Goal: Information Seeking & Learning: Check status

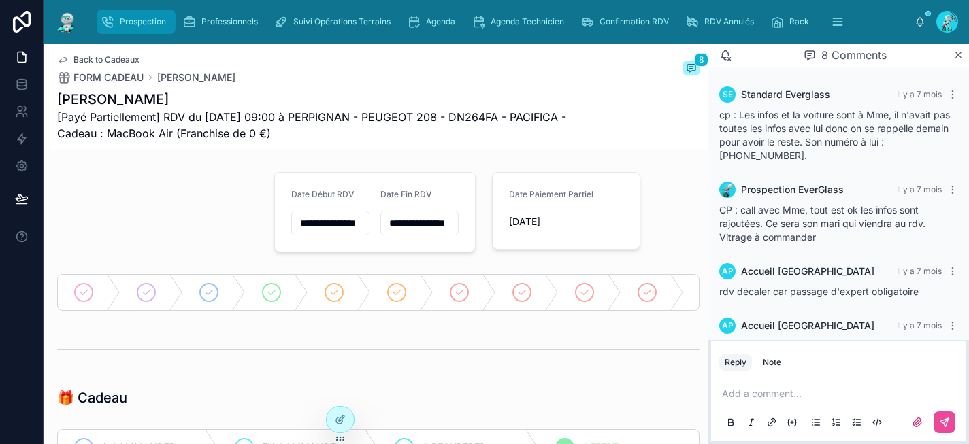
scroll to position [337, 0]
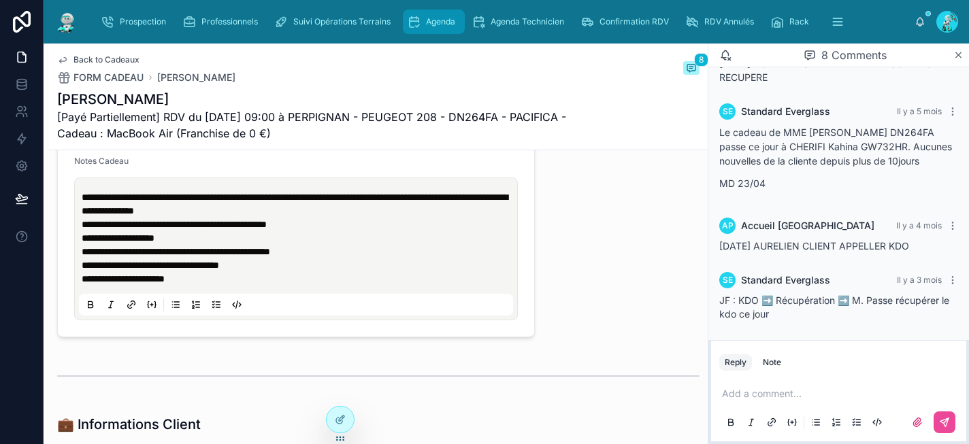
click at [440, 22] on span "Agenda" at bounding box center [440, 21] width 29 height 11
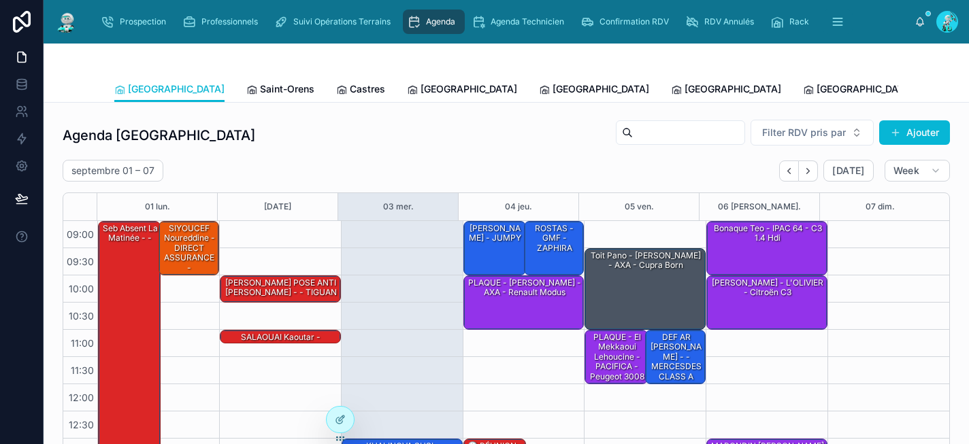
scroll to position [224, 0]
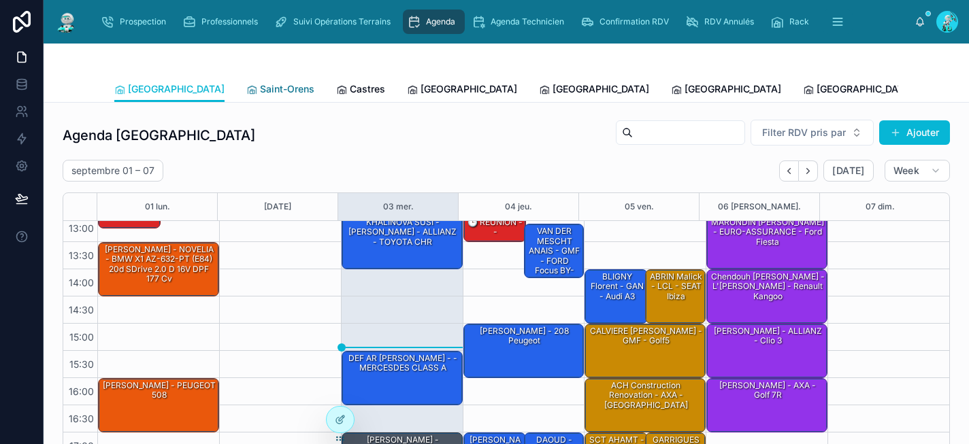
click at [260, 88] on span "Saint-Orens" at bounding box center [287, 89] width 54 height 14
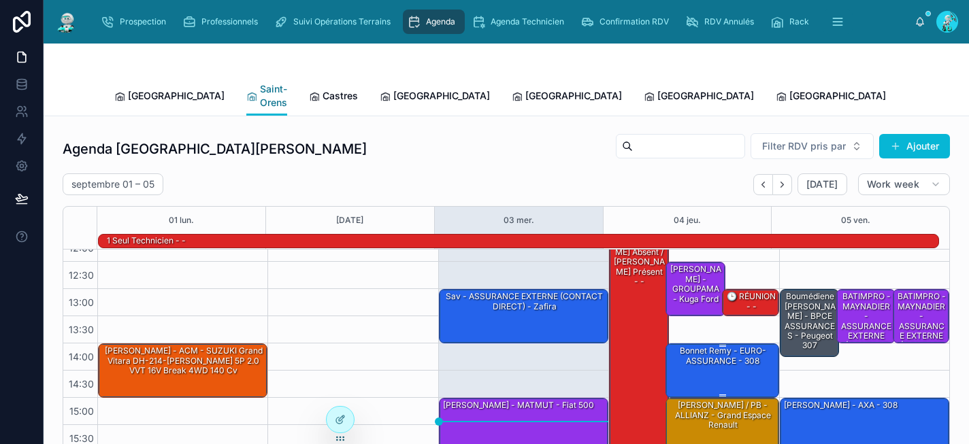
scroll to position [239, 0]
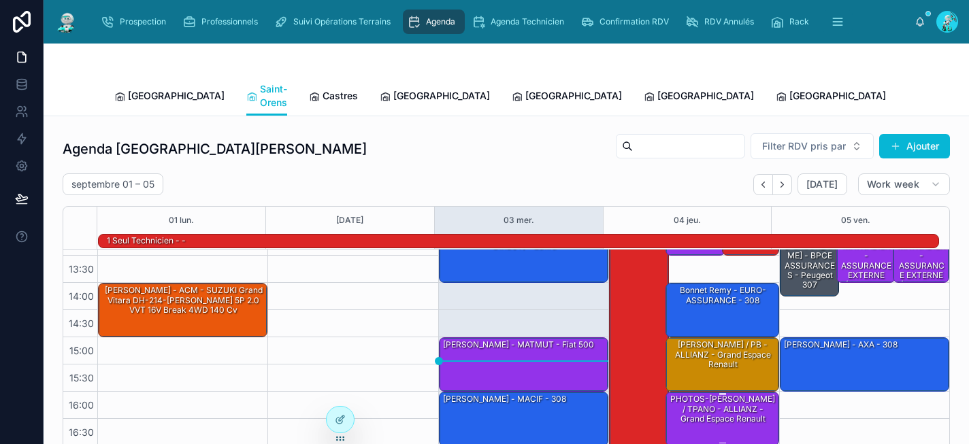
click at [724, 403] on div "PHOTOS-[PERSON_NAME] / TPANO - ALLIANZ - Grand espace Renault" at bounding box center [722, 409] width 109 height 32
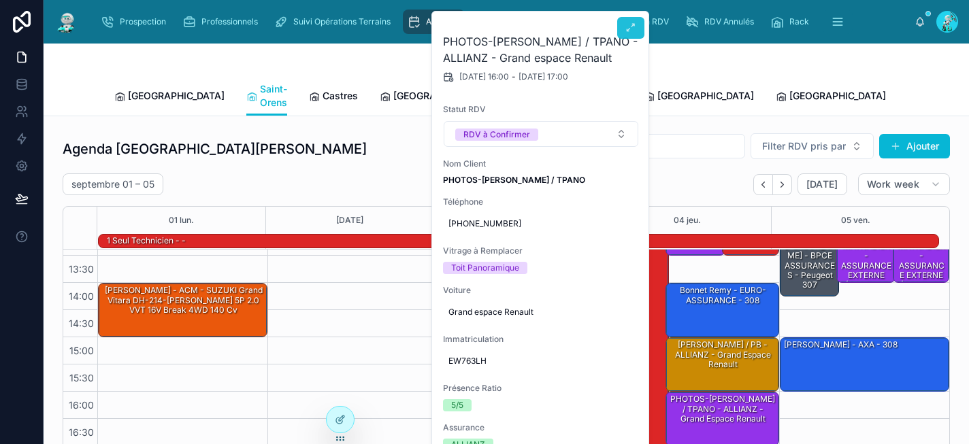
click at [620, 32] on button at bounding box center [630, 28] width 27 height 22
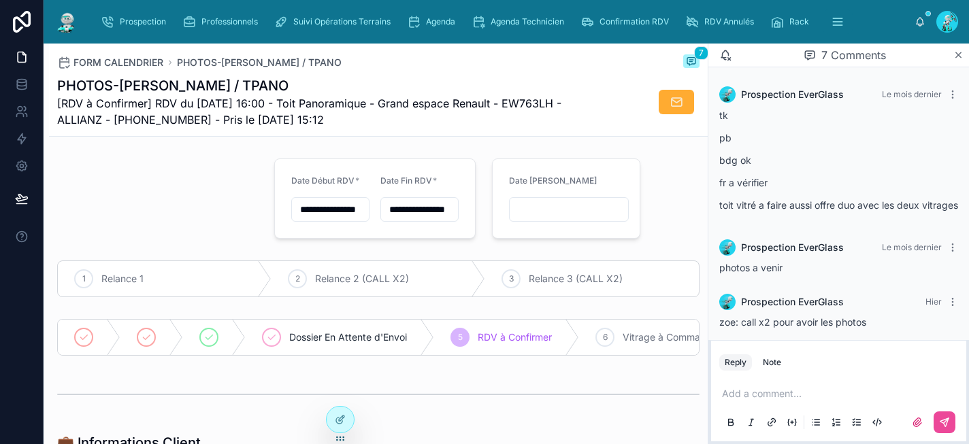
scroll to position [295, 0]
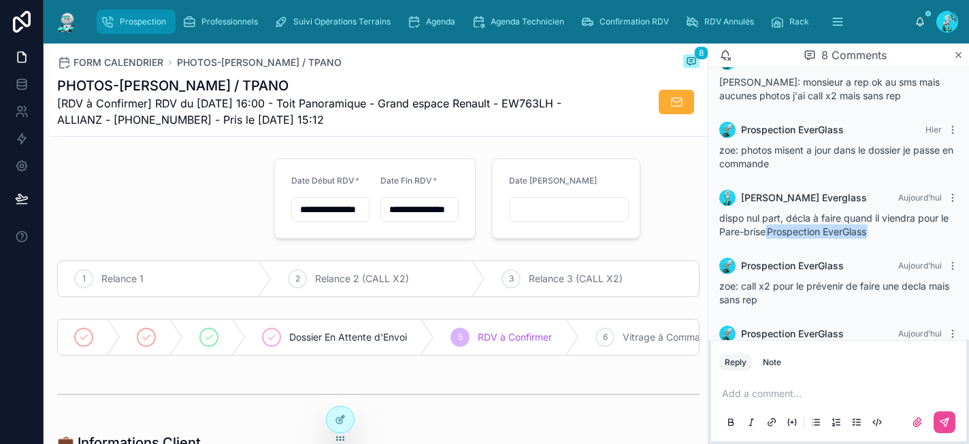
click at [114, 19] on icon "scrollable content" at bounding box center [108, 22] width 14 height 14
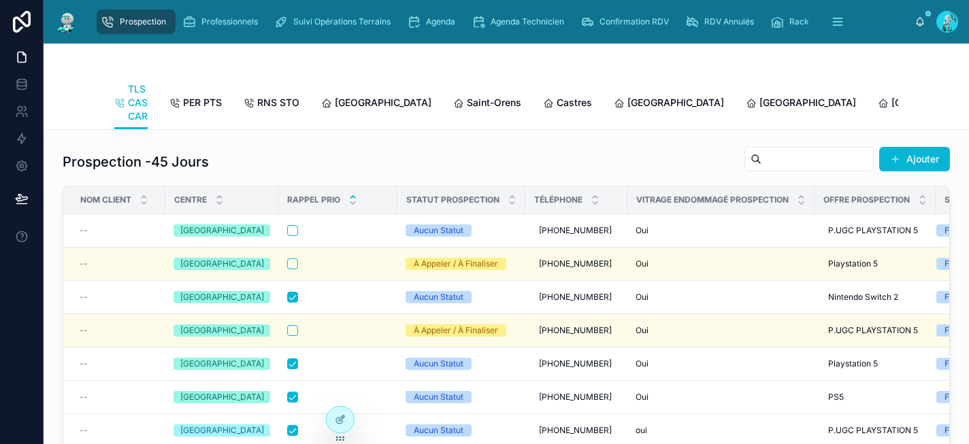
click at [348, 201] on icon at bounding box center [352, 197] width 9 height 9
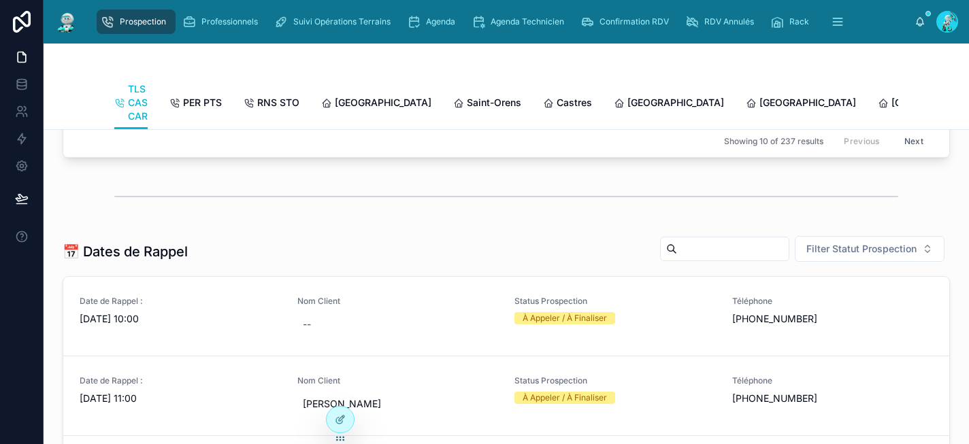
scroll to position [13, 0]
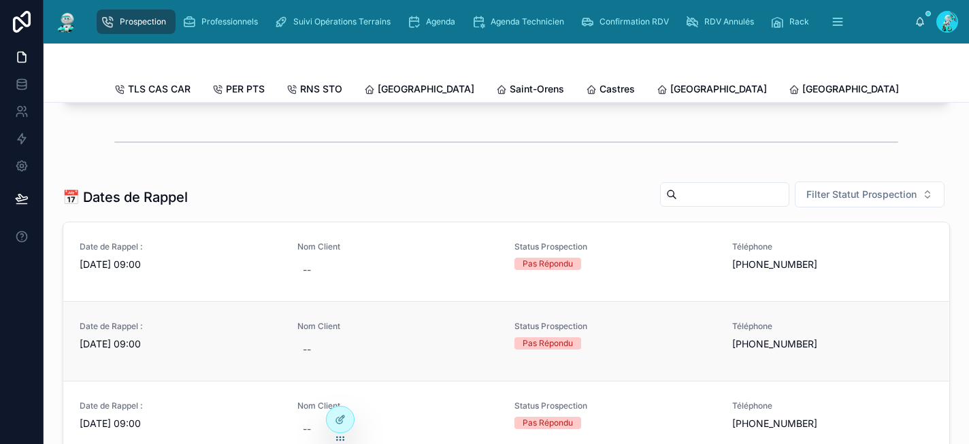
scroll to position [320, 0]
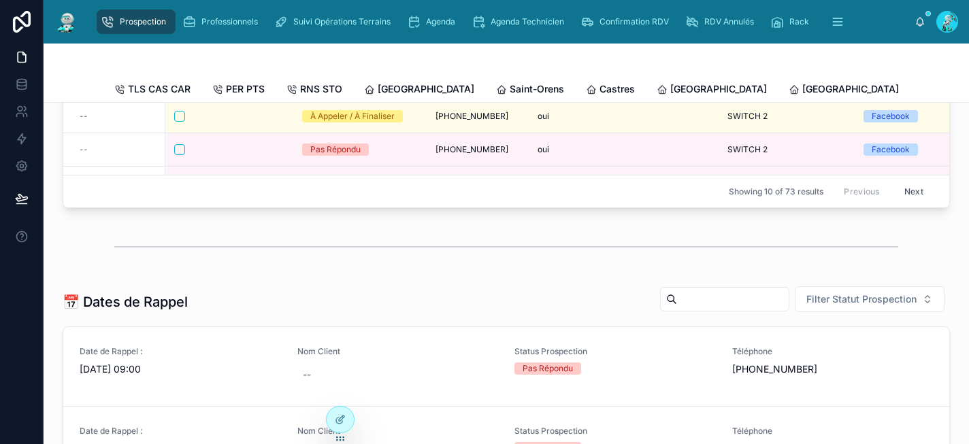
click at [934, 90] on span "[GEOGRAPHIC_DATA]" at bounding box center [982, 89] width 97 height 14
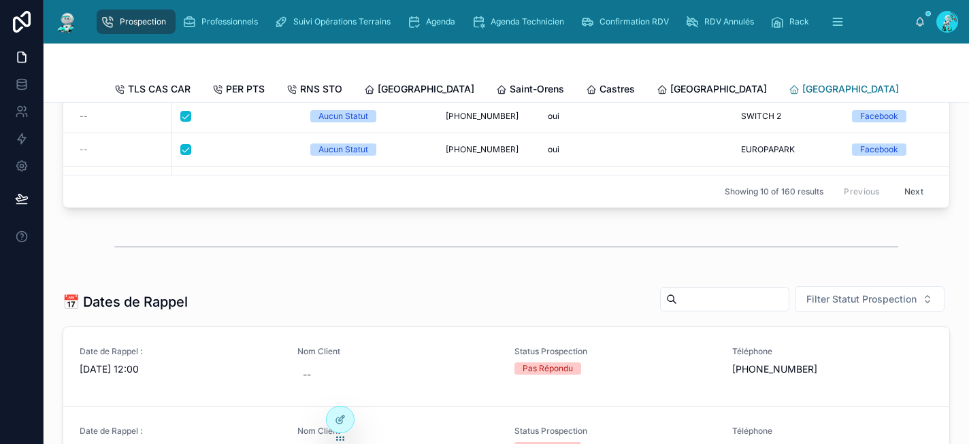
click at [802, 90] on span "[GEOGRAPHIC_DATA]" at bounding box center [850, 89] width 97 height 14
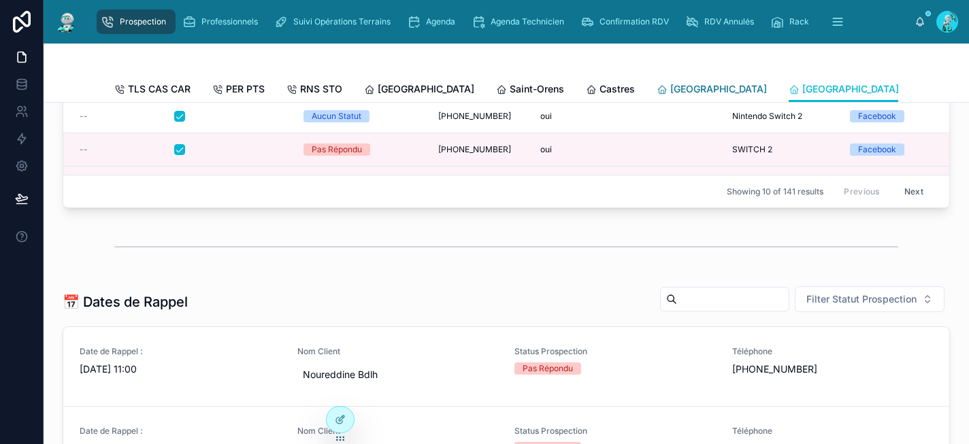
click at [670, 84] on span "[GEOGRAPHIC_DATA]" at bounding box center [718, 89] width 97 height 14
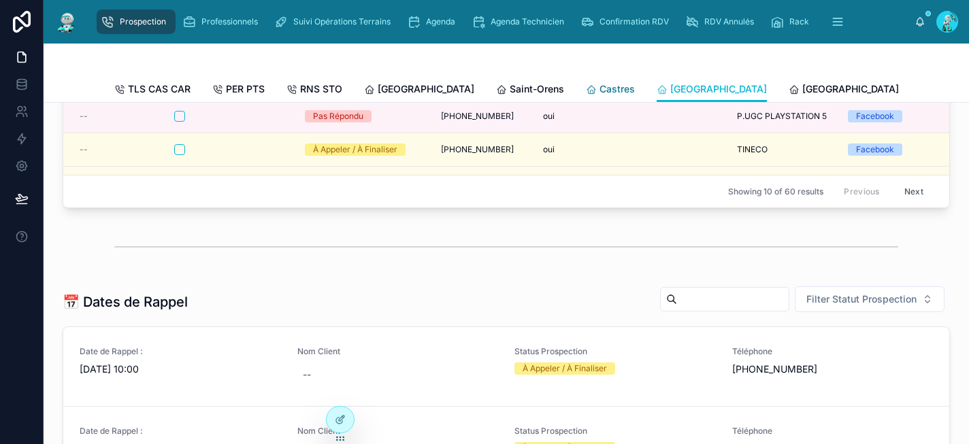
click at [599, 87] on span "Castres" at bounding box center [616, 89] width 35 height 14
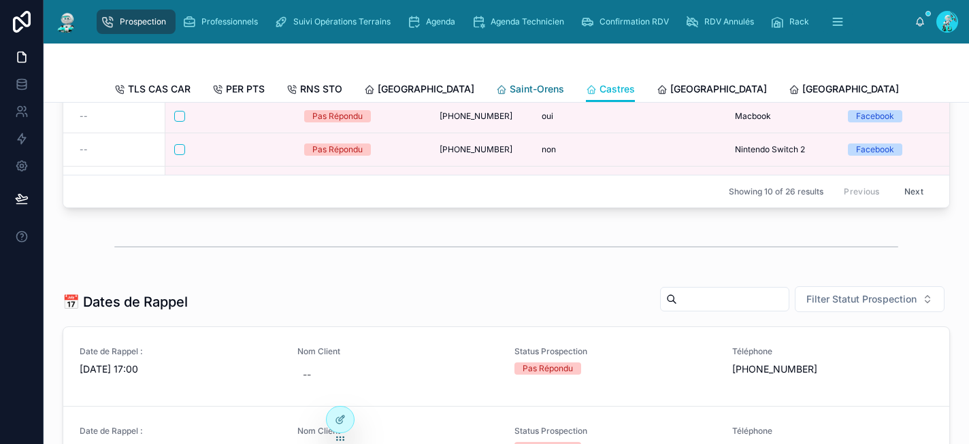
click at [509, 85] on span "Saint-Orens" at bounding box center [536, 89] width 54 height 14
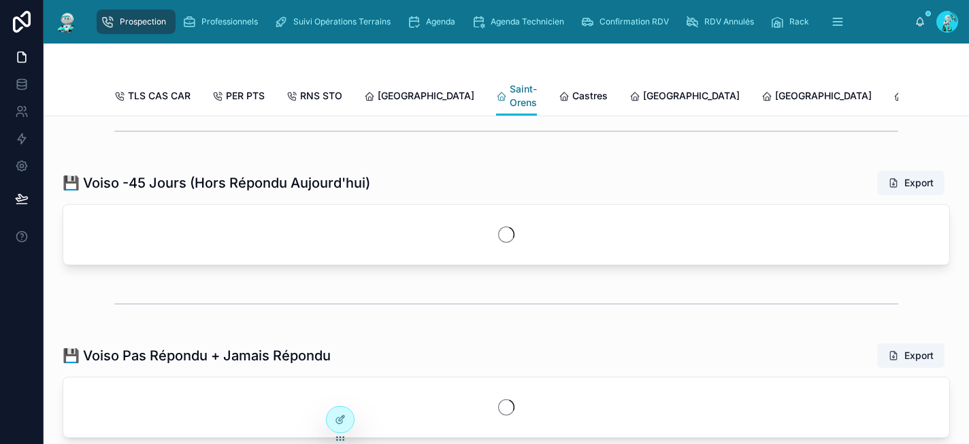
scroll to position [334, 0]
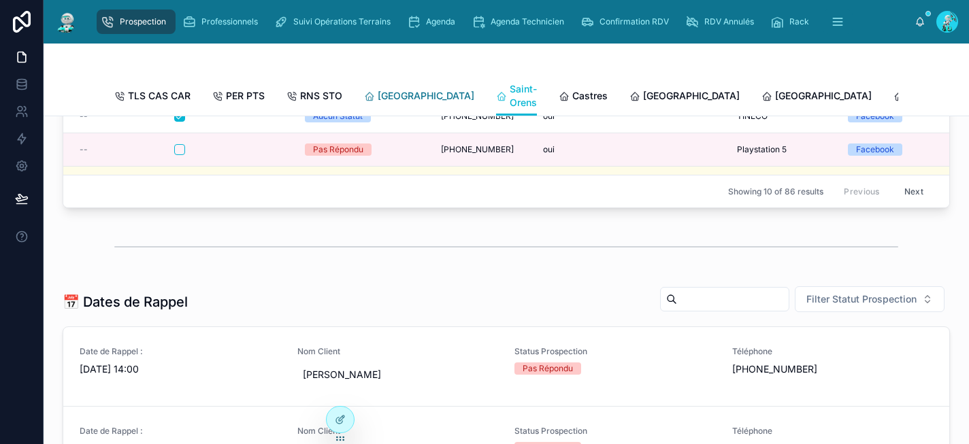
click at [399, 93] on span "[GEOGRAPHIC_DATA]" at bounding box center [426, 96] width 97 height 14
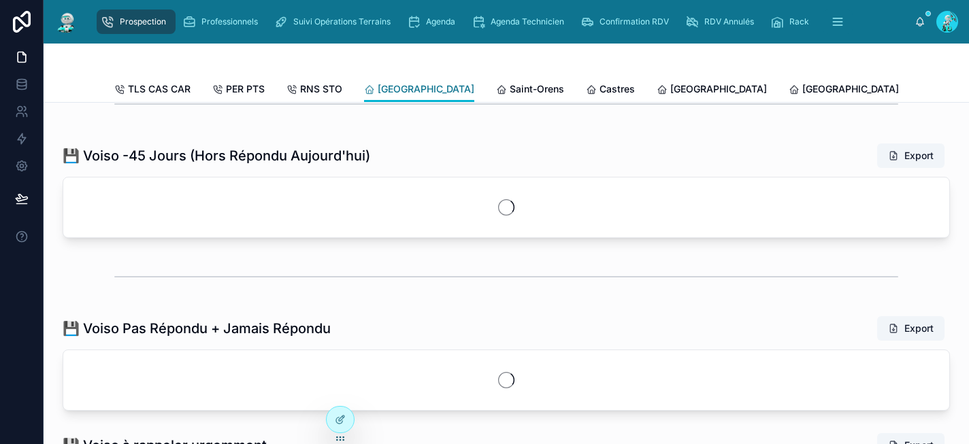
scroll to position [320, 0]
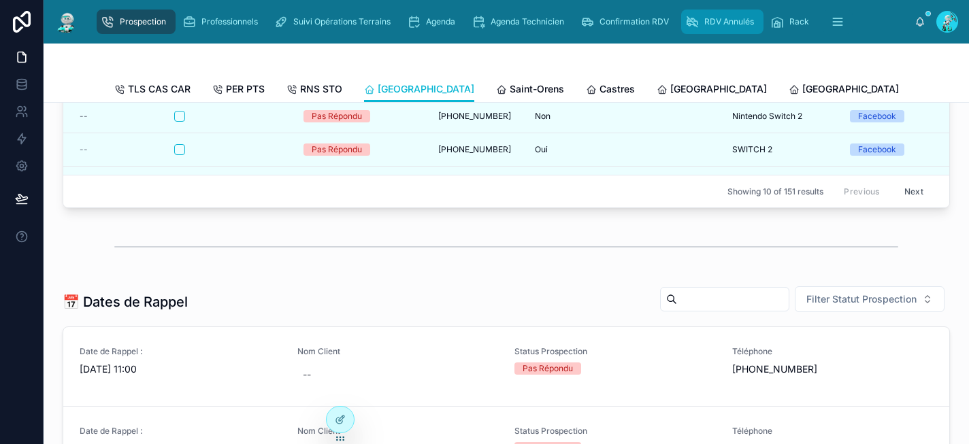
click at [718, 16] on span "RDV Annulés" at bounding box center [729, 21] width 50 height 11
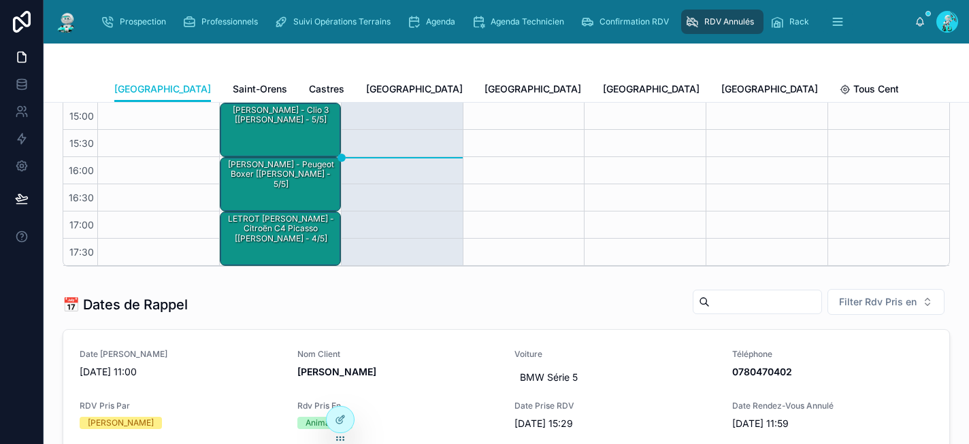
scroll to position [236, 0]
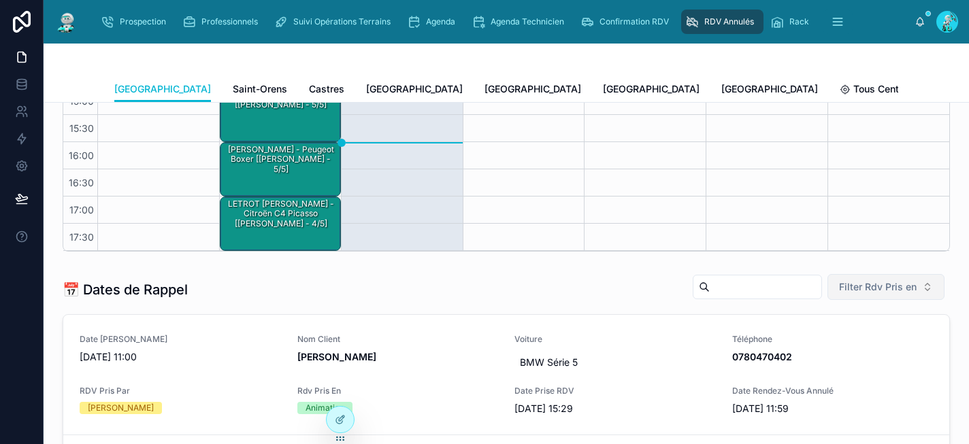
click at [880, 284] on span "Filter Rdv Pris en" at bounding box center [878, 287] width 78 height 14
click at [851, 169] on div "Téléphone" at bounding box center [875, 170] width 163 height 22
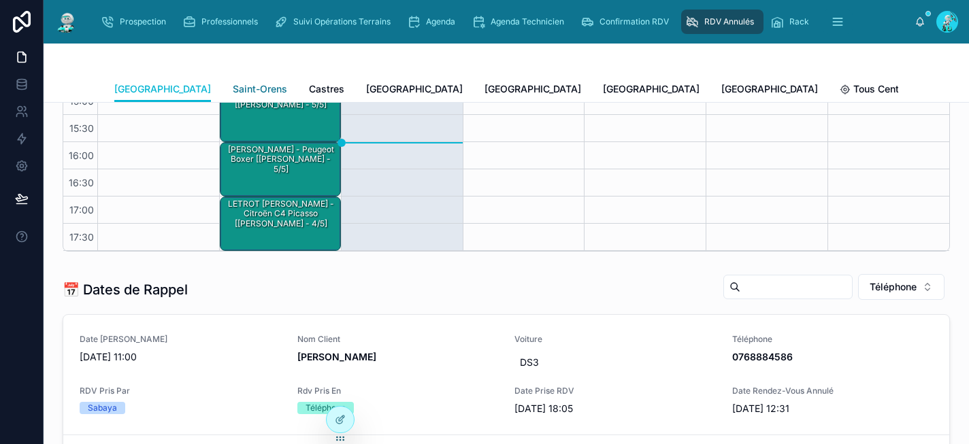
click at [233, 84] on span "Saint-Orens" at bounding box center [260, 89] width 54 height 14
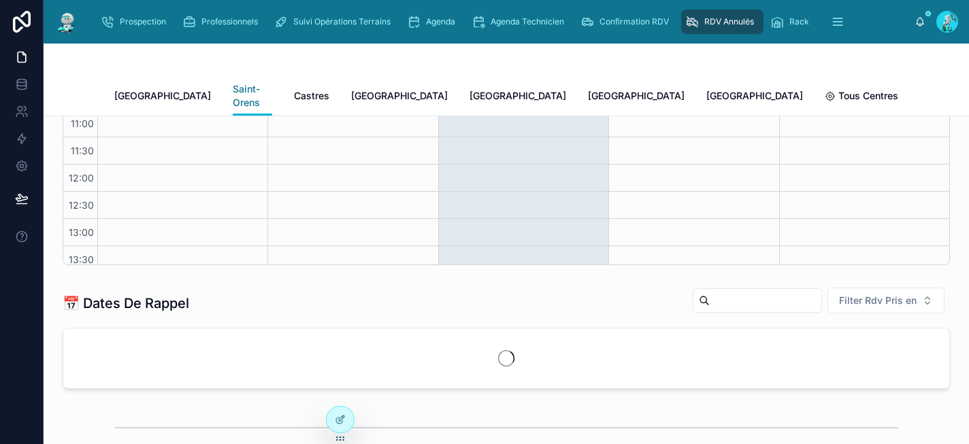
scroll to position [227, 0]
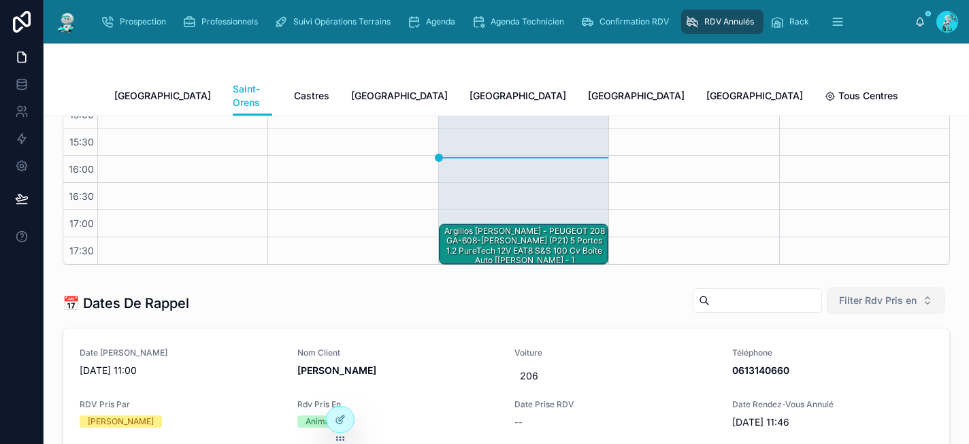
click at [895, 294] on span "Filter Rdv Pris en" at bounding box center [878, 301] width 78 height 14
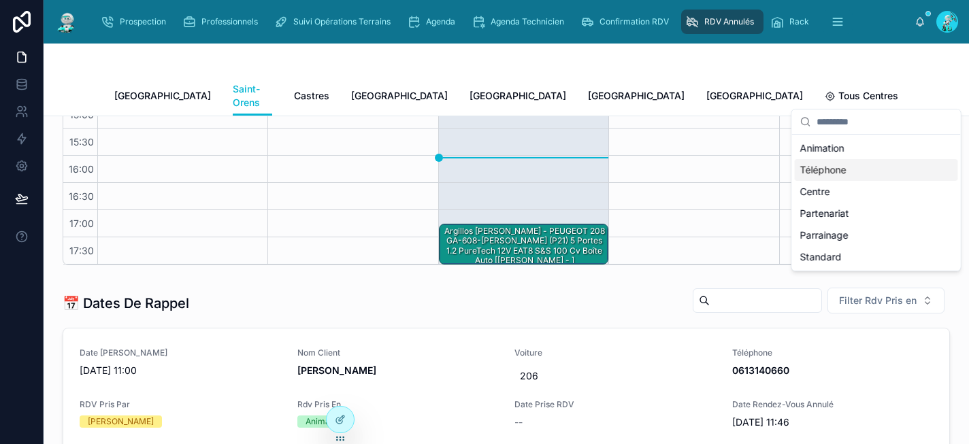
click at [864, 173] on div "Téléphone" at bounding box center [875, 170] width 163 height 22
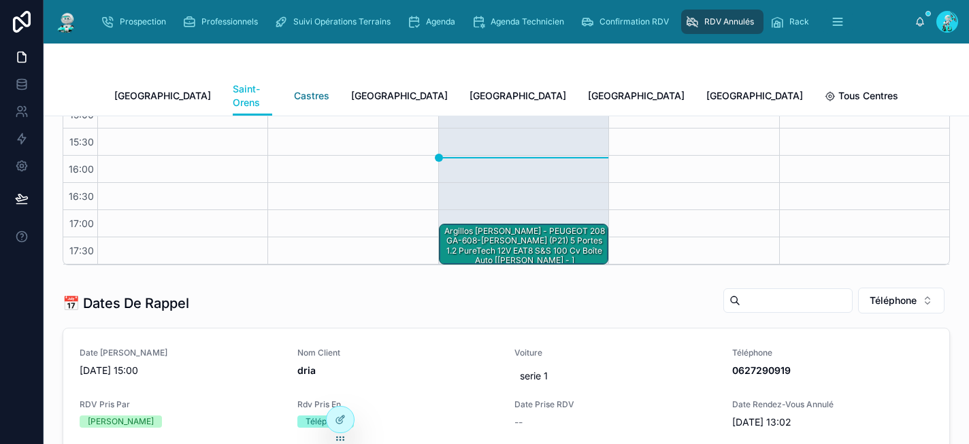
click at [294, 84] on link "Castres" at bounding box center [311, 97] width 35 height 27
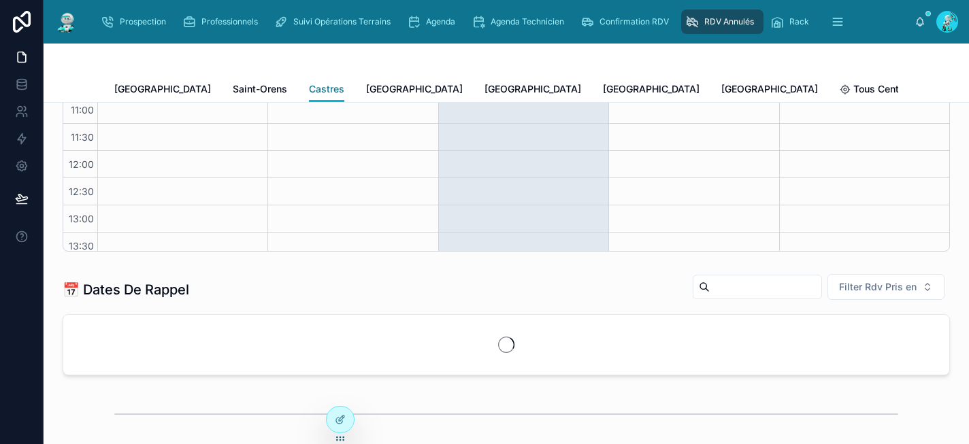
scroll to position [227, 0]
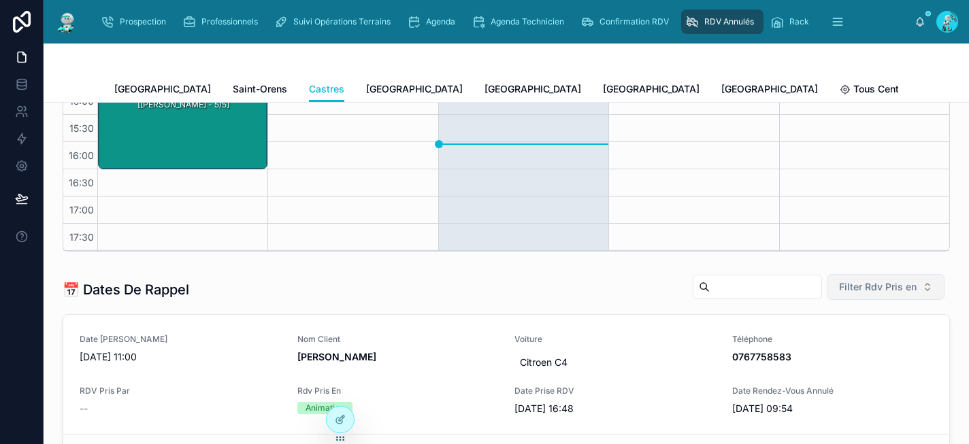
click at [839, 286] on span "Filter Rdv Pris en" at bounding box center [878, 287] width 78 height 14
click at [858, 163] on div "Téléphone" at bounding box center [875, 170] width 163 height 22
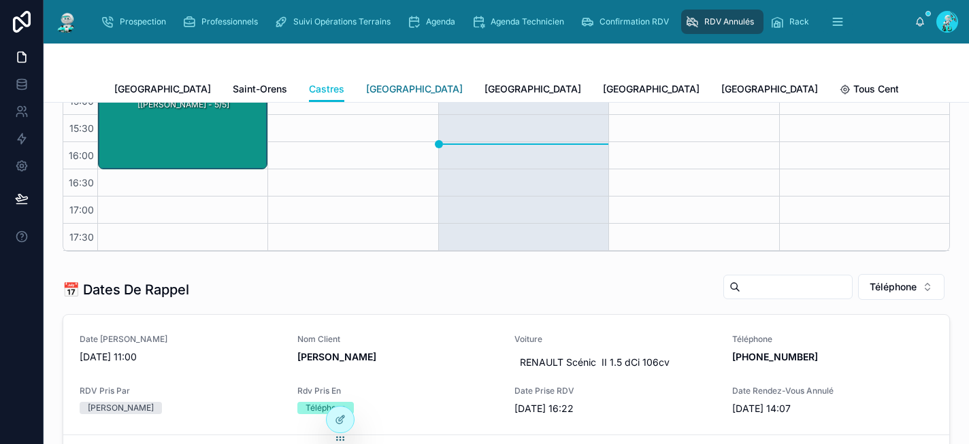
click at [366, 88] on span "[GEOGRAPHIC_DATA]" at bounding box center [414, 89] width 97 height 14
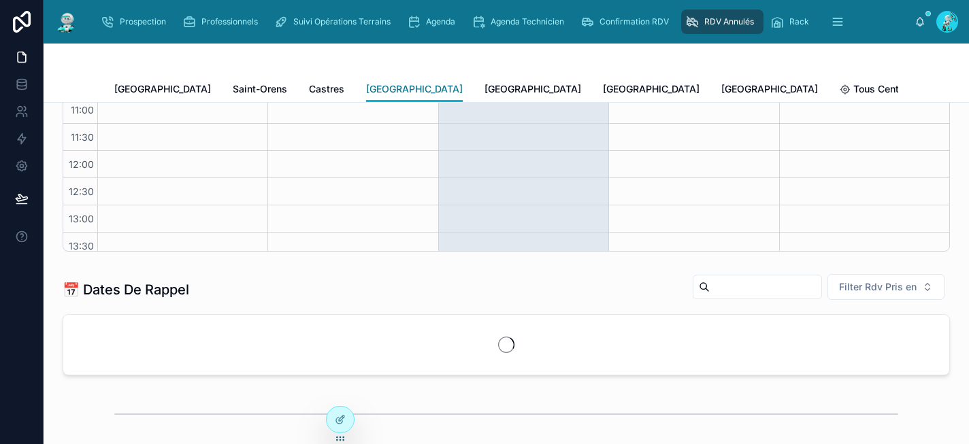
scroll to position [227, 0]
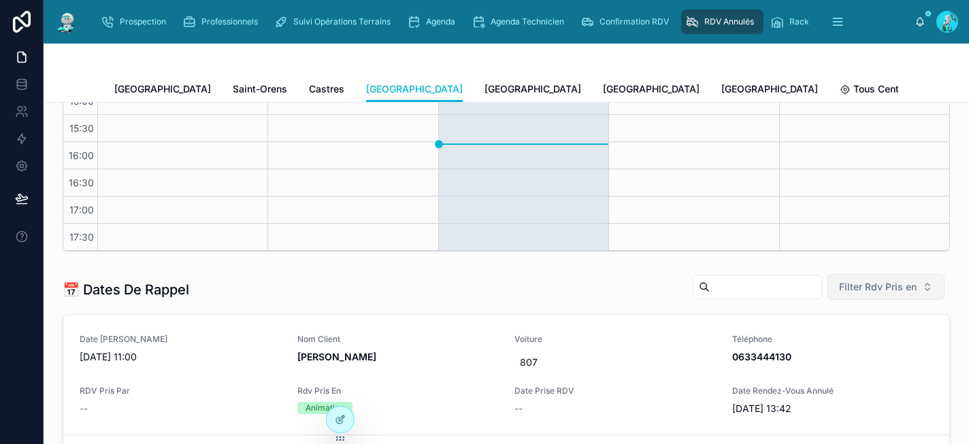
click at [843, 288] on span "Filter Rdv Pris en" at bounding box center [878, 287] width 78 height 14
click at [846, 168] on div "Téléphone" at bounding box center [875, 170] width 163 height 22
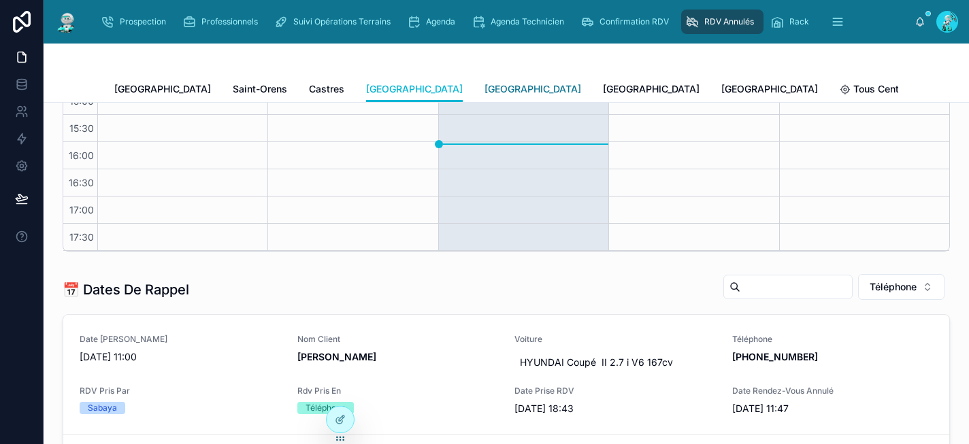
click at [484, 90] on span "[GEOGRAPHIC_DATA]" at bounding box center [532, 89] width 97 height 14
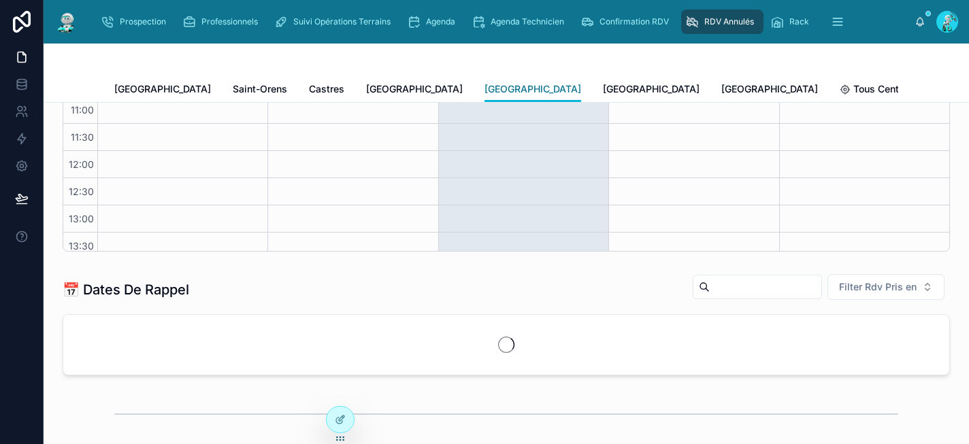
scroll to position [227, 0]
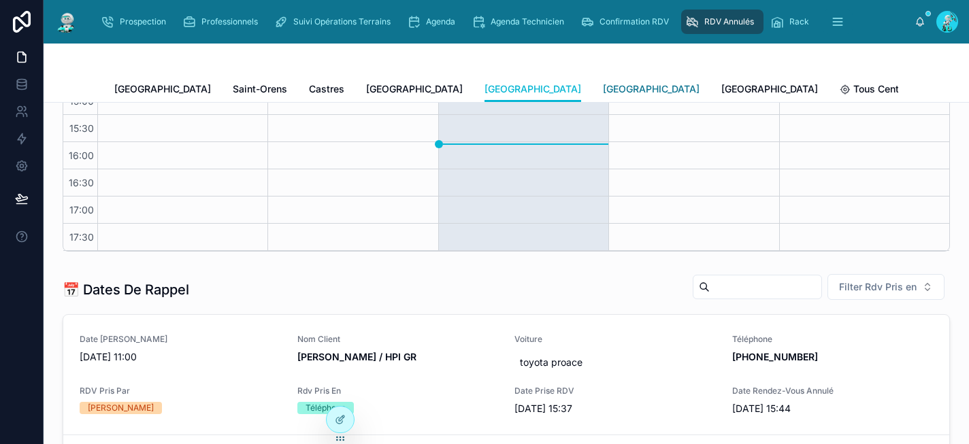
click at [603, 93] on span "[GEOGRAPHIC_DATA]" at bounding box center [651, 89] width 97 height 14
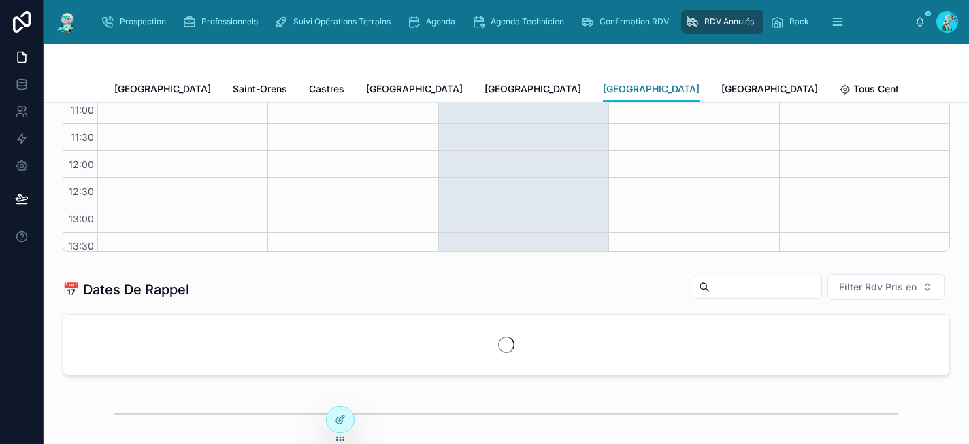
scroll to position [227, 0]
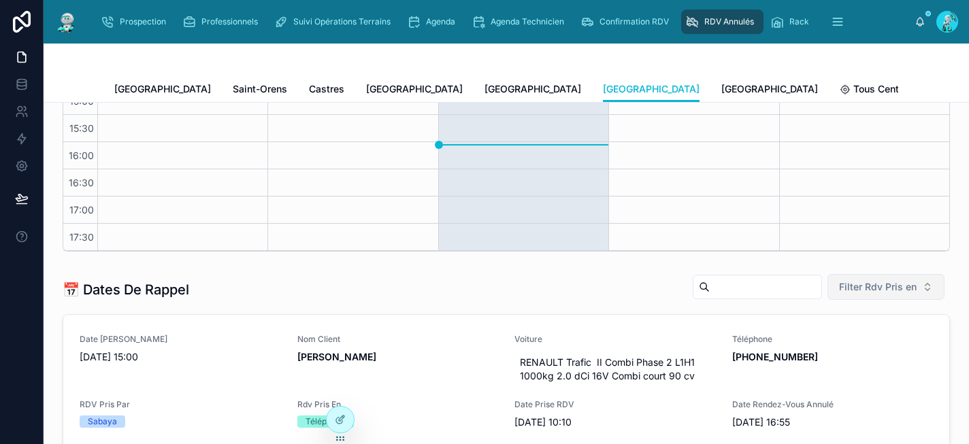
click at [863, 289] on span "Filter Rdv Pris en" at bounding box center [878, 287] width 78 height 14
click at [863, 175] on div "Téléphone" at bounding box center [875, 170] width 163 height 22
click at [721, 90] on span "[GEOGRAPHIC_DATA]" at bounding box center [769, 89] width 97 height 14
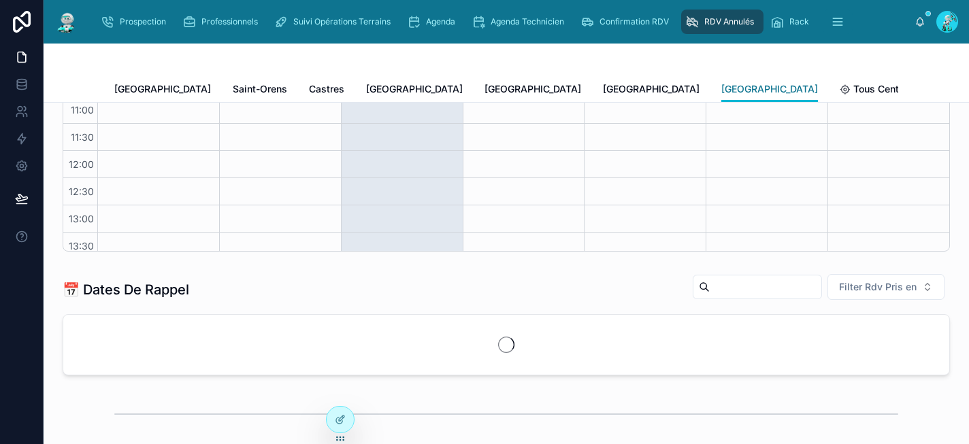
scroll to position [227, 0]
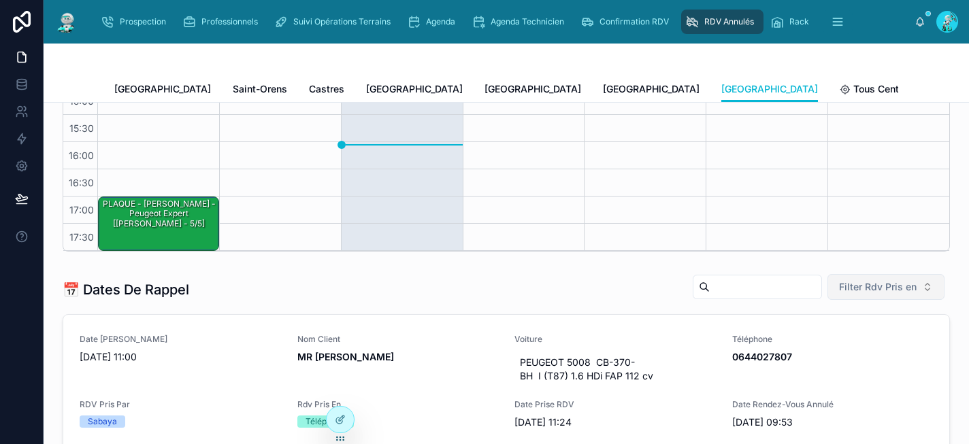
click at [844, 289] on span "Filter Rdv Pris en" at bounding box center [878, 287] width 78 height 14
click at [856, 175] on div "Téléphone" at bounding box center [875, 170] width 163 height 22
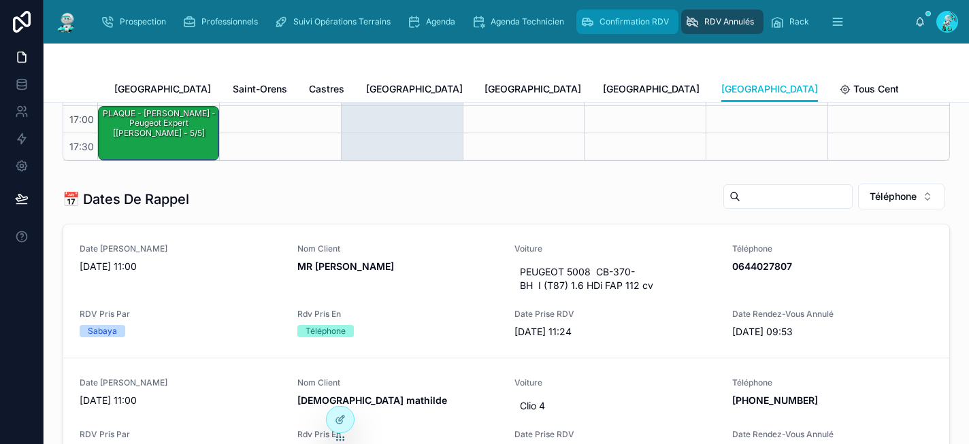
click at [619, 20] on span "Confirmation RDV" at bounding box center [633, 21] width 69 height 11
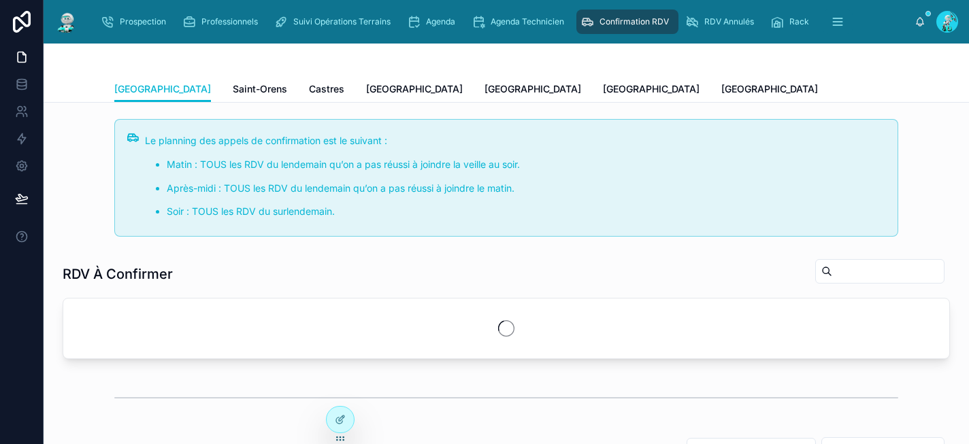
scroll to position [224, 0]
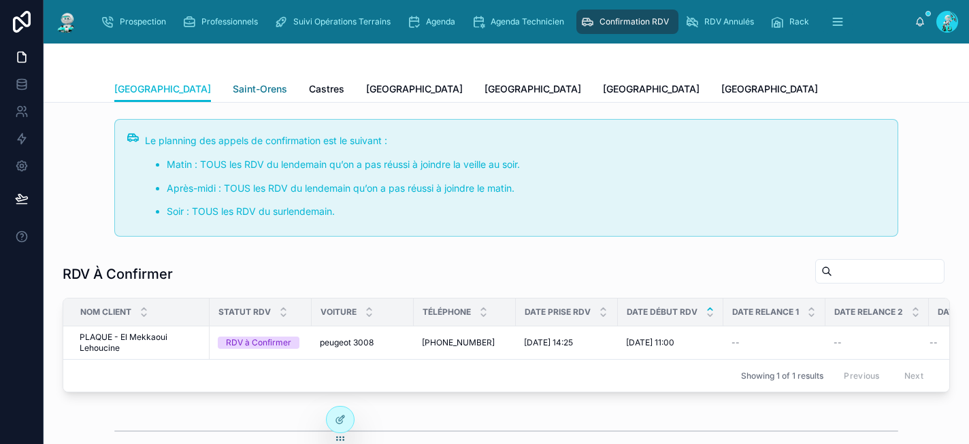
click at [233, 92] on span "Saint-Orens" at bounding box center [260, 89] width 54 height 14
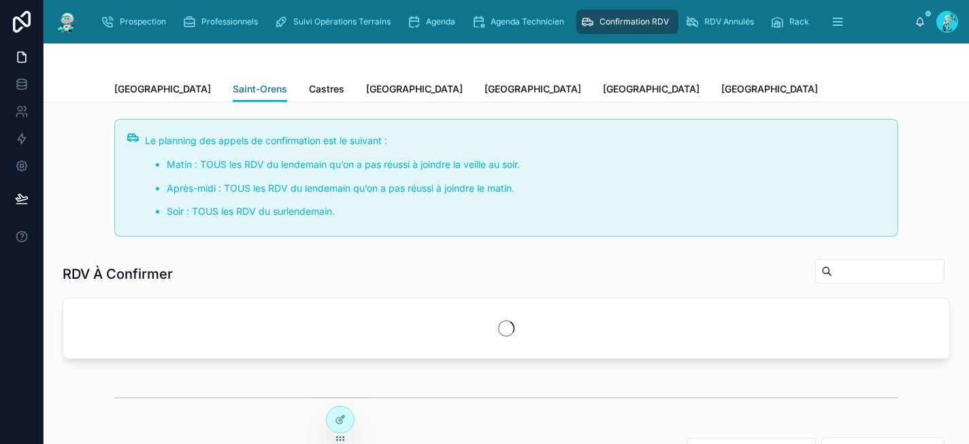
scroll to position [224, 0]
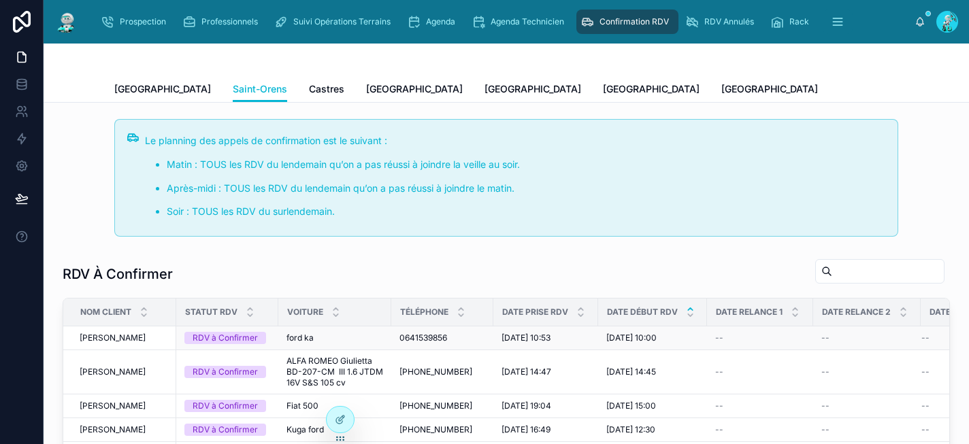
click at [437, 340] on span "0641539856" at bounding box center [423, 338] width 48 height 11
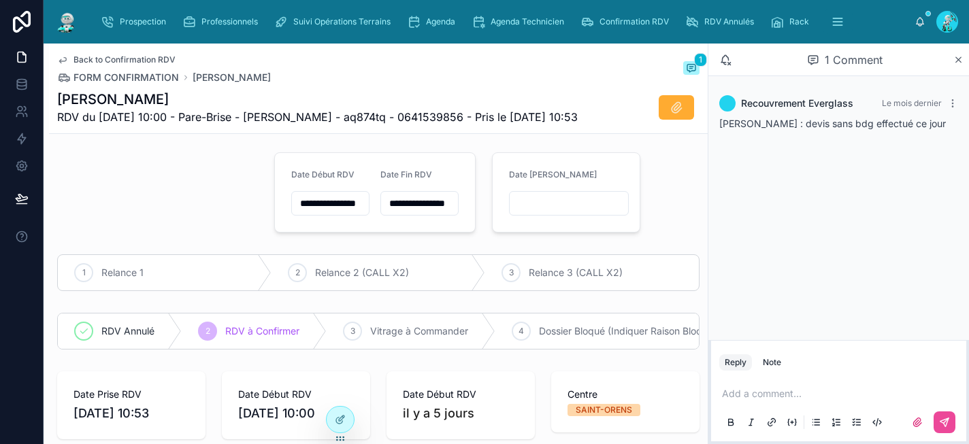
scroll to position [3, 0]
click at [103, 54] on span "Back to Confirmation RDV" at bounding box center [124, 59] width 102 height 11
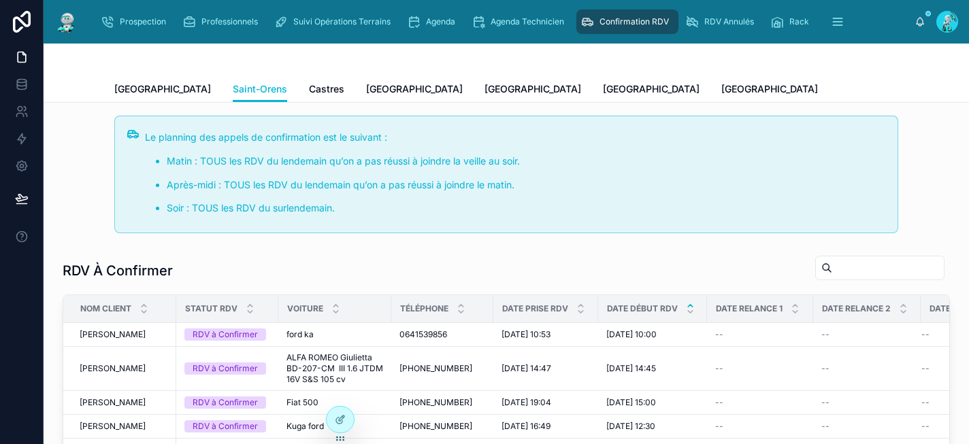
scroll to position [224, 0]
click at [332, 369] on span "ALFA ROMEO Giulietta BD-207-CM III 1.6 JTDM 16V S&S 105 cv" at bounding box center [334, 368] width 97 height 33
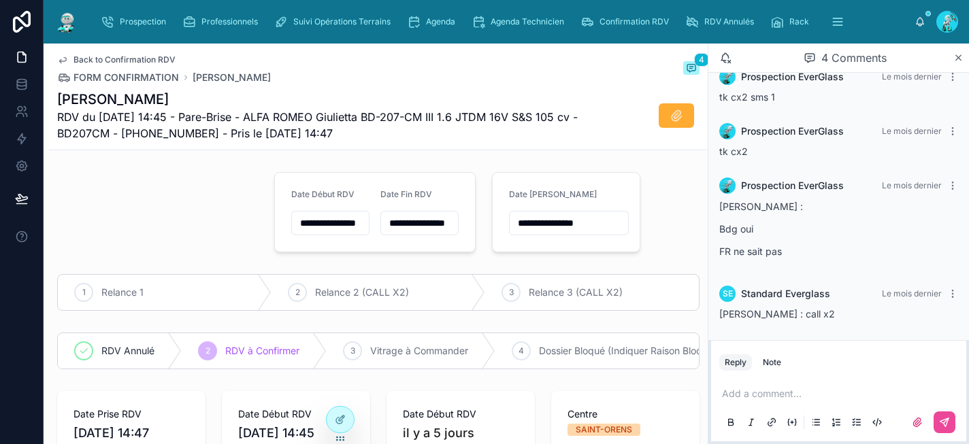
click at [102, 57] on span "Back to Confirmation RDV" at bounding box center [124, 59] width 102 height 11
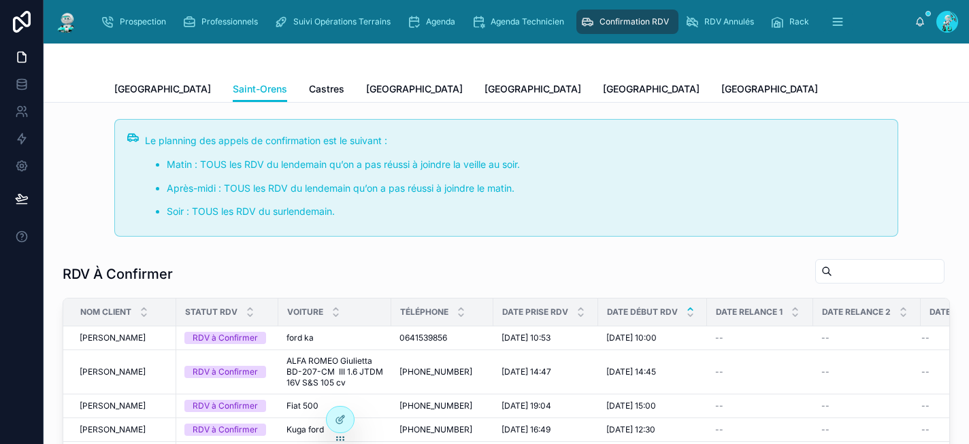
scroll to position [224, 0]
click at [296, 412] on span "Fiat 500" at bounding box center [302, 406] width 32 height 11
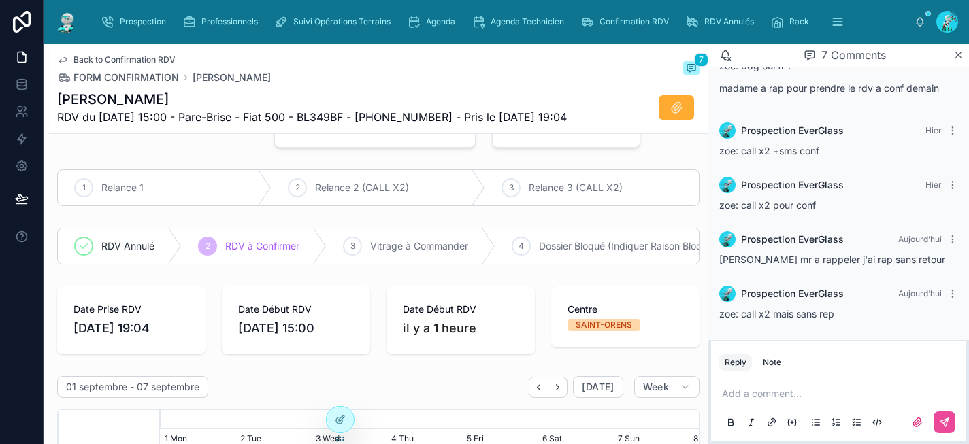
scroll to position [87, 0]
click at [764, 392] on p at bounding box center [841, 394] width 239 height 14
click at [652, 20] on span "Confirmation RDV" at bounding box center [633, 21] width 69 height 11
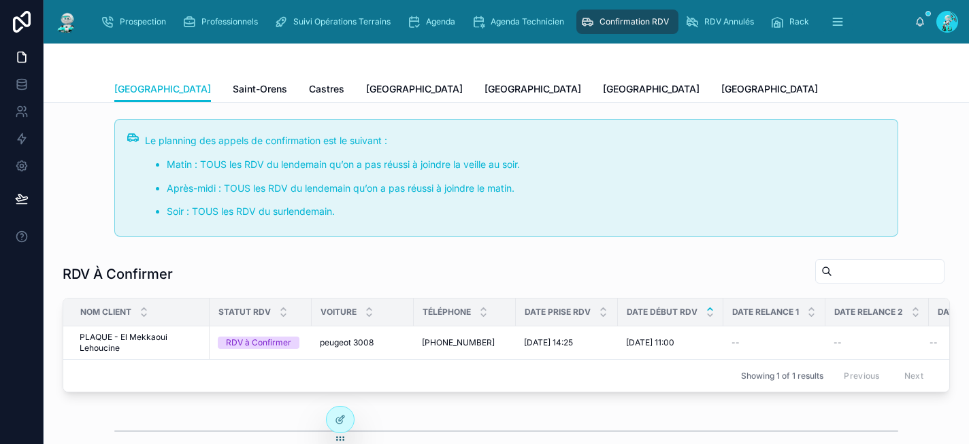
scroll to position [224, 0]
click at [309, 91] on span "Castres" at bounding box center [326, 89] width 35 height 14
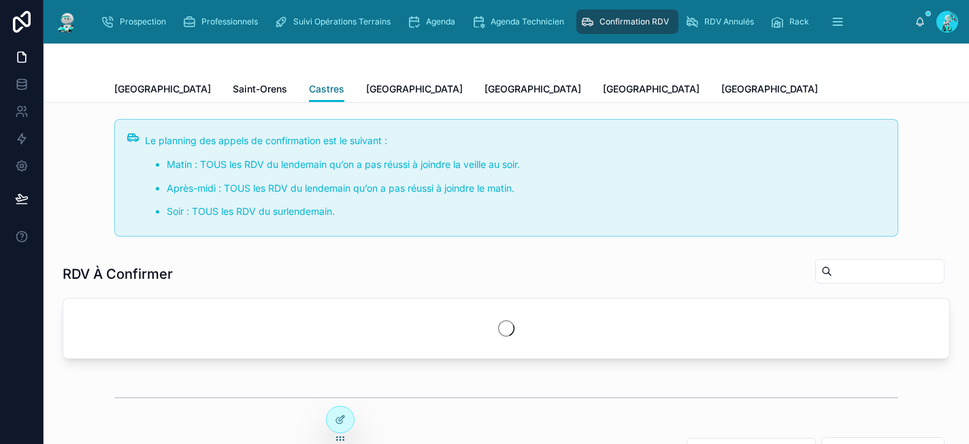
scroll to position [224, 0]
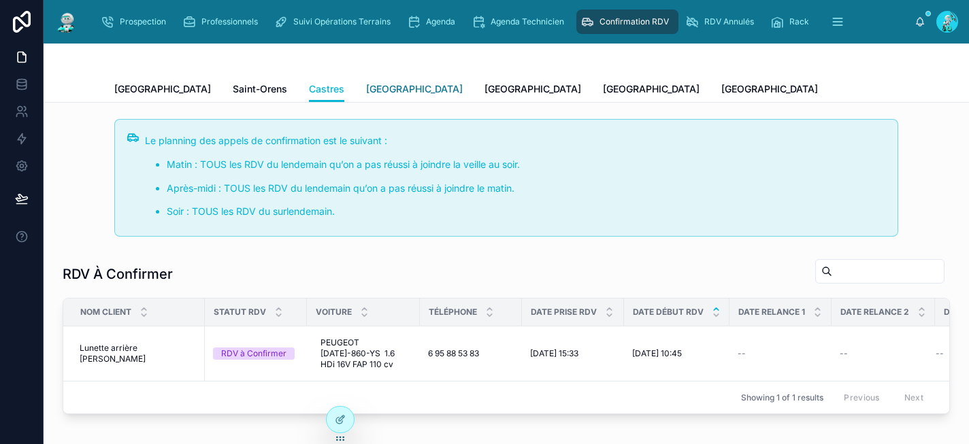
click at [366, 89] on span "[GEOGRAPHIC_DATA]" at bounding box center [414, 89] width 97 height 14
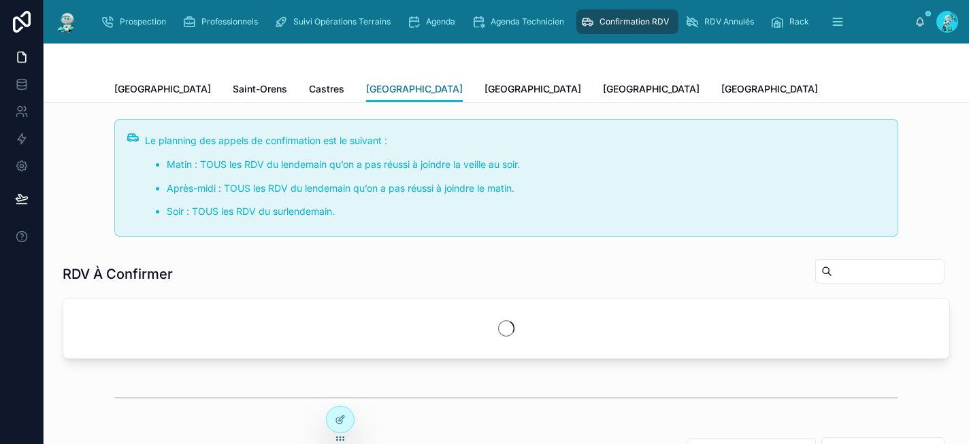
scroll to position [224, 0]
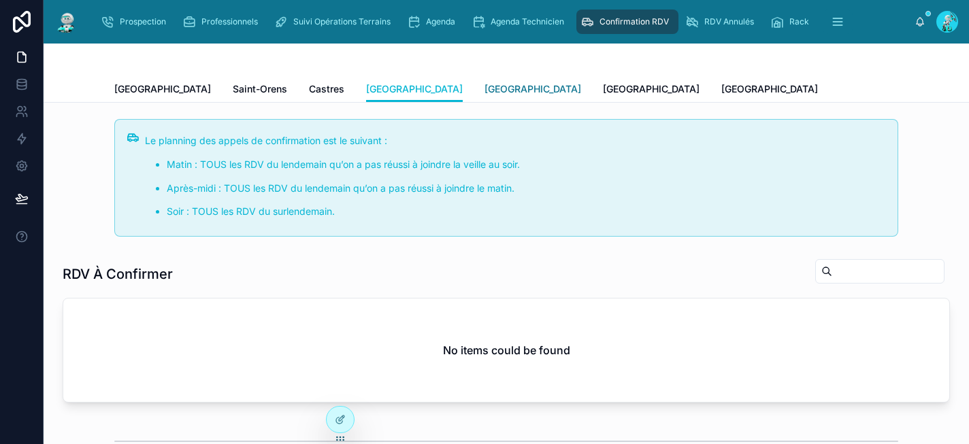
click at [484, 95] on span "[GEOGRAPHIC_DATA]" at bounding box center [532, 89] width 97 height 14
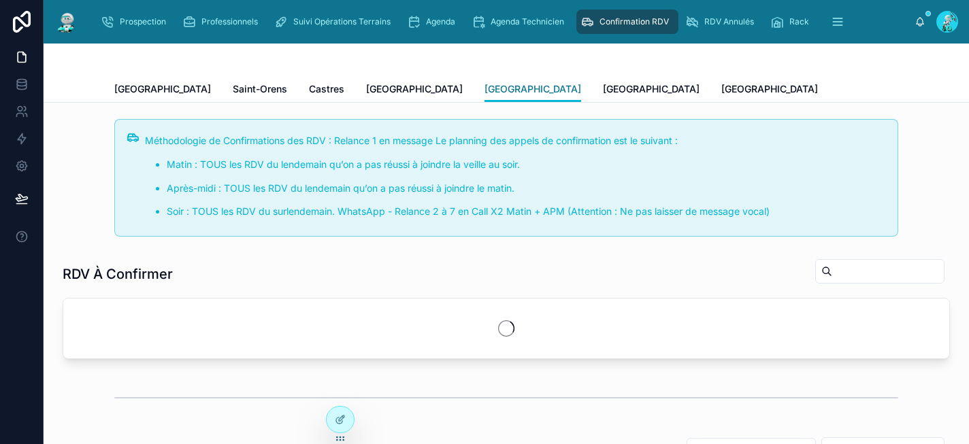
scroll to position [224, 0]
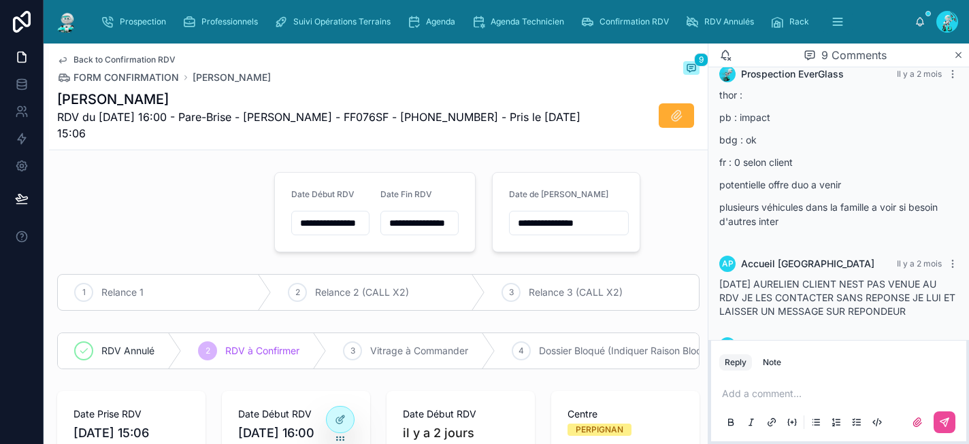
scroll to position [399, 0]
